Goal: Complete application form

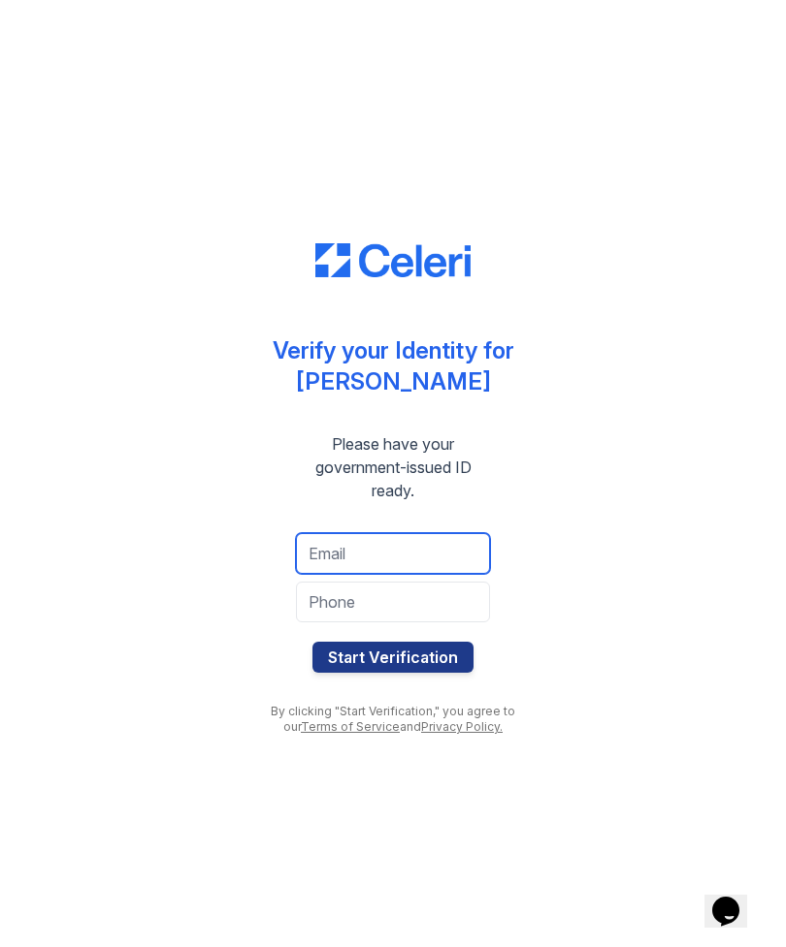
click at [406, 562] on input "email" at bounding box center [393, 553] width 194 height 41
type input "alexeirio5266@gmail.com"
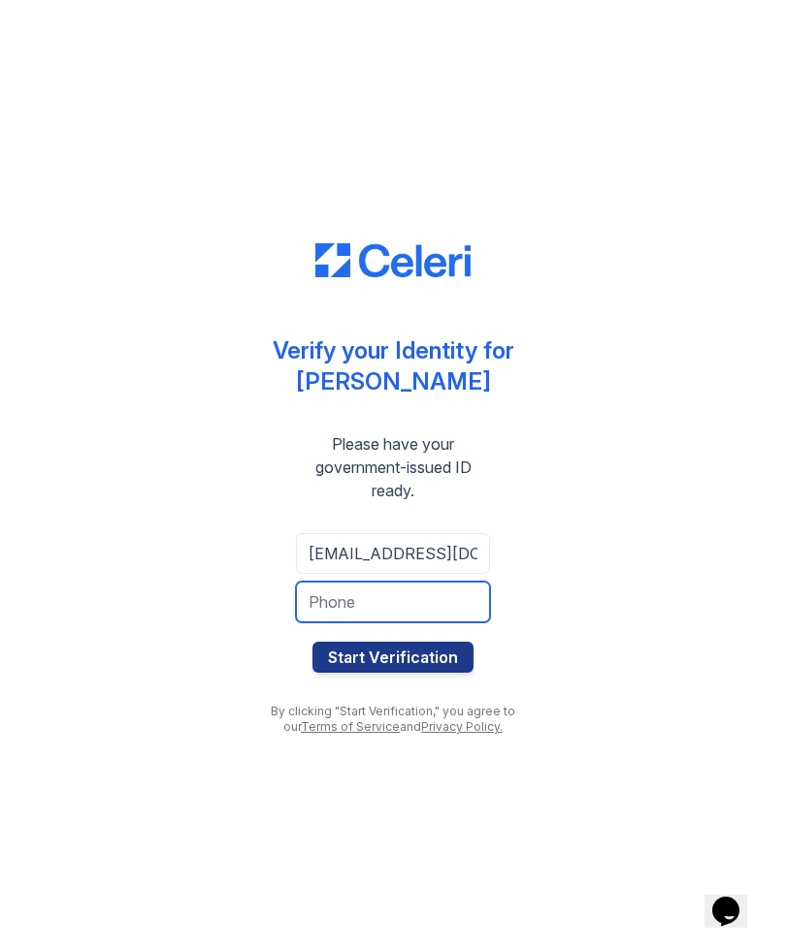
click at [435, 609] on input "tel" at bounding box center [393, 602] width 194 height 41
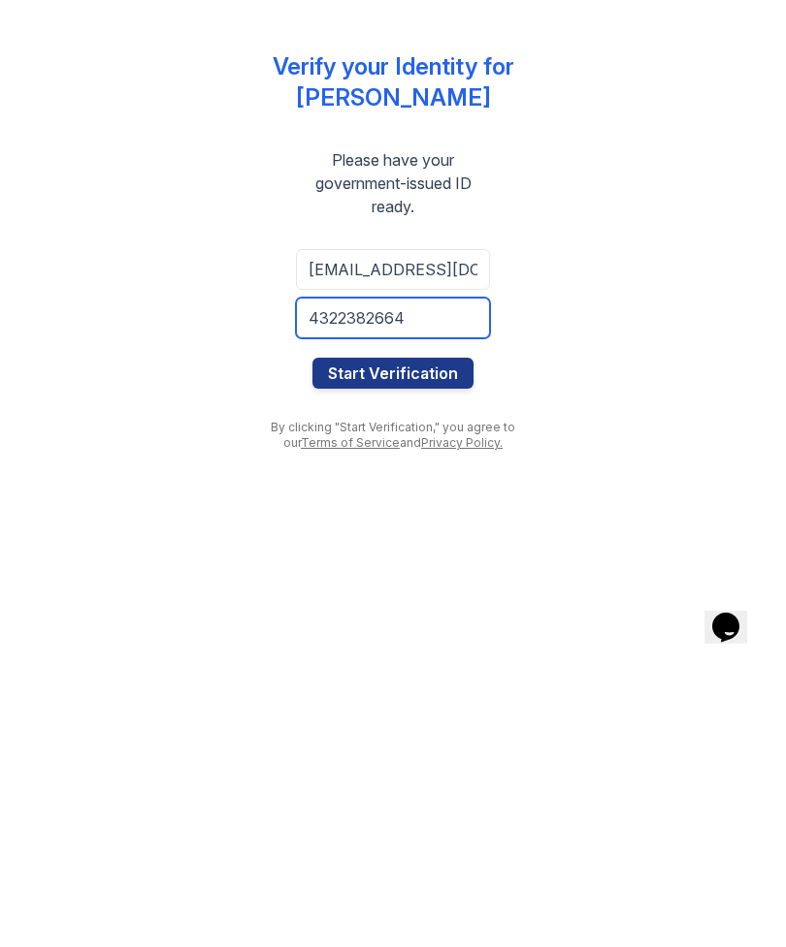
type input "4322382664"
click at [410, 642] on button "Start Verification" at bounding box center [392, 657] width 161 height 31
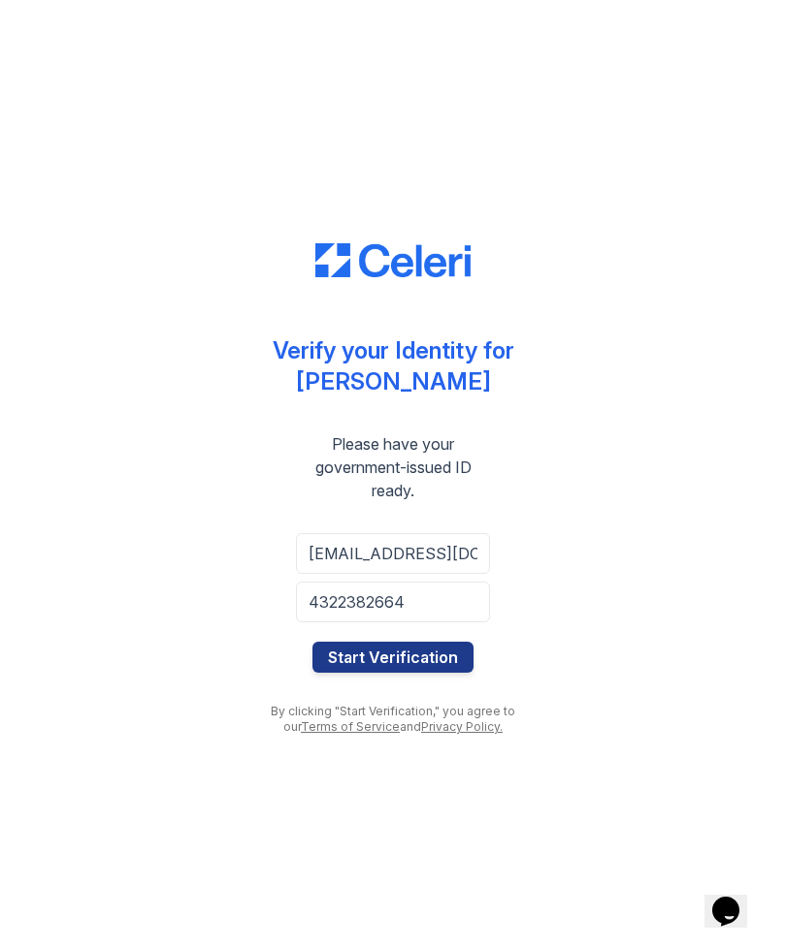
click at [379, 649] on button "Start Verification" at bounding box center [392, 657] width 161 height 31
